Goal: Task Accomplishment & Management: Use online tool/utility

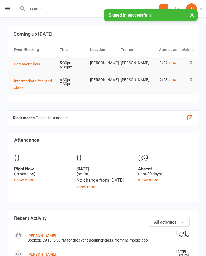
click at [8, 8] on icon at bounding box center [7, 8] width 5 height 3
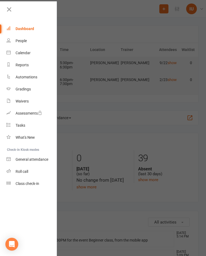
click at [23, 50] on link "Calendar" at bounding box center [31, 53] width 51 height 12
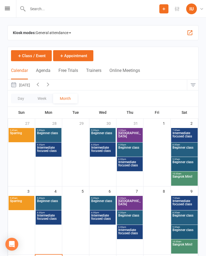
click at [62, 33] on span "General attendance" at bounding box center [53, 32] width 35 height 9
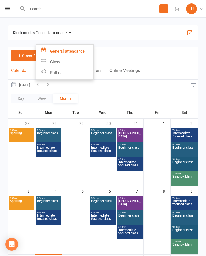
click at [63, 62] on link "Class" at bounding box center [64, 62] width 57 height 11
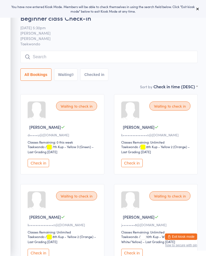
click at [62, 56] on input "search" at bounding box center [108, 57] width 177 height 12
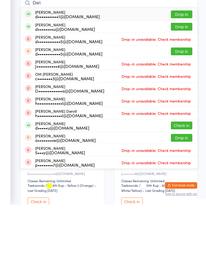
type input "Dari"
click at [183, 62] on button "Drop in" at bounding box center [181, 66] width 21 height 8
type input "dari"
click at [183, 74] on button "Drop in" at bounding box center [181, 78] width 21 height 8
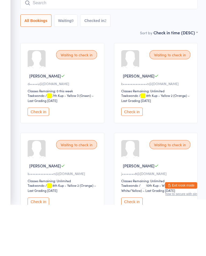
click at [8, 35] on aside "Events for [DATE] [DATE] [DATE] Sun Mon Tue Wed Thu Fri Sat 31 27 28 29 30 31 0…" at bounding box center [5, 128] width 11 height 256
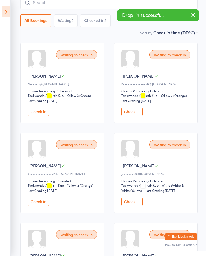
click at [7, 11] on icon at bounding box center [6, 11] width 8 height 11
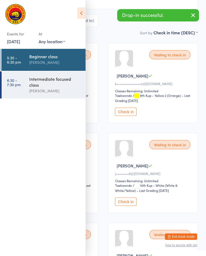
click at [31, 84] on div "Intermediate focused class" at bounding box center [55, 82] width 52 height 12
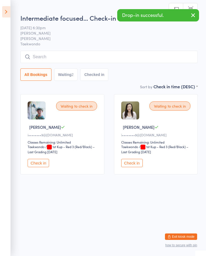
click at [56, 56] on input "search" at bounding box center [108, 57] width 177 height 12
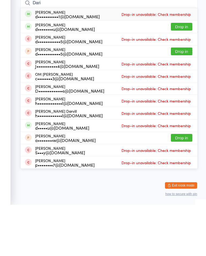
type input "Dari"
click at [186, 74] on button "Drop in" at bounding box center [181, 78] width 21 height 8
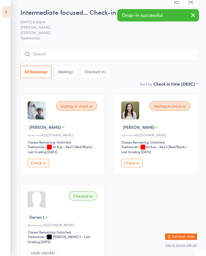
click at [6, 14] on icon at bounding box center [6, 11] width 8 height 11
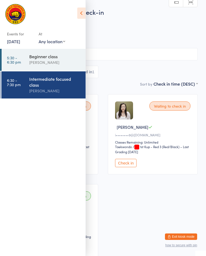
click at [25, 59] on link "5:30 - 6:30 pm Beginner class Sangrok Taekwondo" at bounding box center [44, 60] width 84 height 22
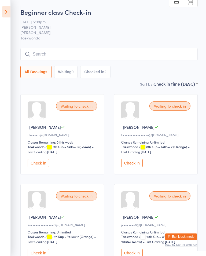
click at [43, 167] on button "Check in" at bounding box center [38, 163] width 21 height 8
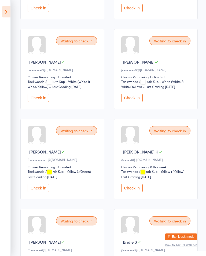
scroll to position [154, 0]
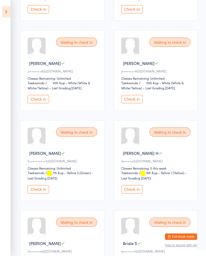
click at [133, 193] on button "Check in" at bounding box center [131, 189] width 21 height 8
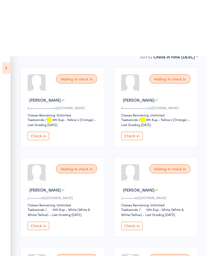
scroll to position [0, 0]
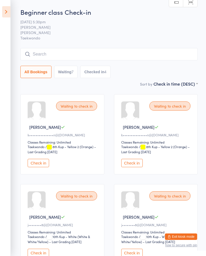
click at [56, 52] on input "search" at bounding box center [108, 54] width 177 height 12
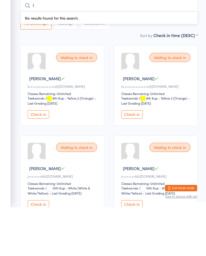
type input "I"
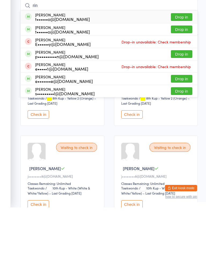
type input "rin"
click at [185, 62] on button "Drop in" at bounding box center [181, 66] width 21 height 8
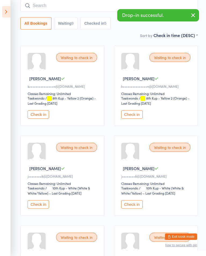
click at [35, 12] on input "search" at bounding box center [108, 5] width 177 height 12
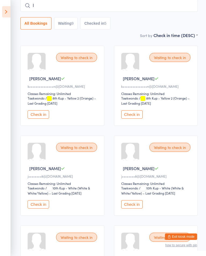
click at [39, 5] on input "I" at bounding box center [108, 5] width 177 height 12
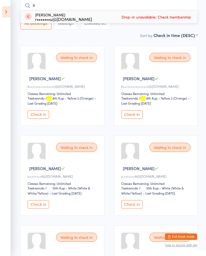
type input "I"
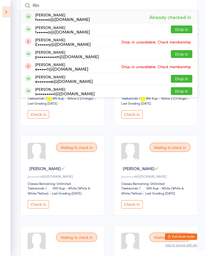
type input "Rin"
click at [185, 27] on button "Drop in" at bounding box center [181, 29] width 21 height 8
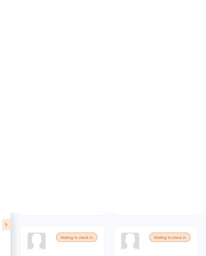
scroll to position [281, 0]
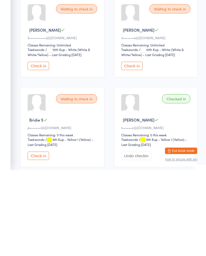
click at [87, 180] on div "Waiting to check in" at bounding box center [76, 184] width 41 height 9
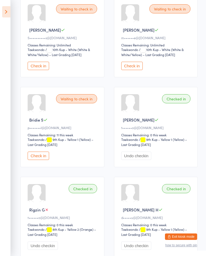
click at [40, 160] on button "Check in" at bounding box center [38, 155] width 21 height 8
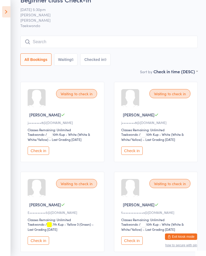
scroll to position [0, 0]
